Goal: Task Accomplishment & Management: Use online tool/utility

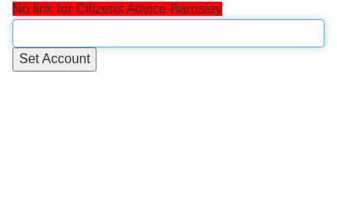
click at [60, 32] on input "text" at bounding box center [168, 33] width 312 height 28
type input "citi"
click at [64, 41] on input "text" at bounding box center [168, 33] width 312 height 28
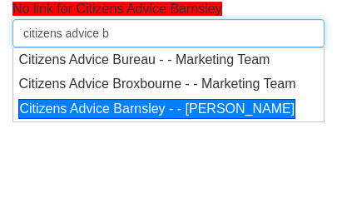
click at [153, 120] on div "Citizens Advice Barnsley - - [PERSON_NAME]" at bounding box center [156, 109] width 277 height 21
type input "Citizens Advice Barnsley - - [PERSON_NAME]"
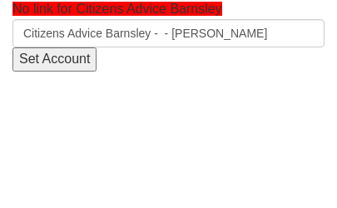
click at [74, 57] on input "Set Account" at bounding box center [54, 59] width 84 height 24
